Goal: Navigation & Orientation: Find specific page/section

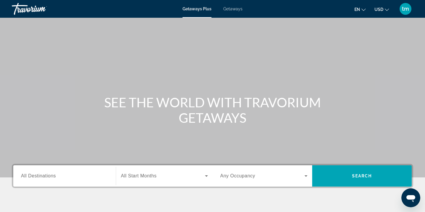
click at [235, 10] on span "Getaways" at bounding box center [232, 8] width 19 height 5
click at [194, 8] on span "Getaways Plus" at bounding box center [197, 8] width 29 height 5
